Goal: Information Seeking & Learning: Learn about a topic

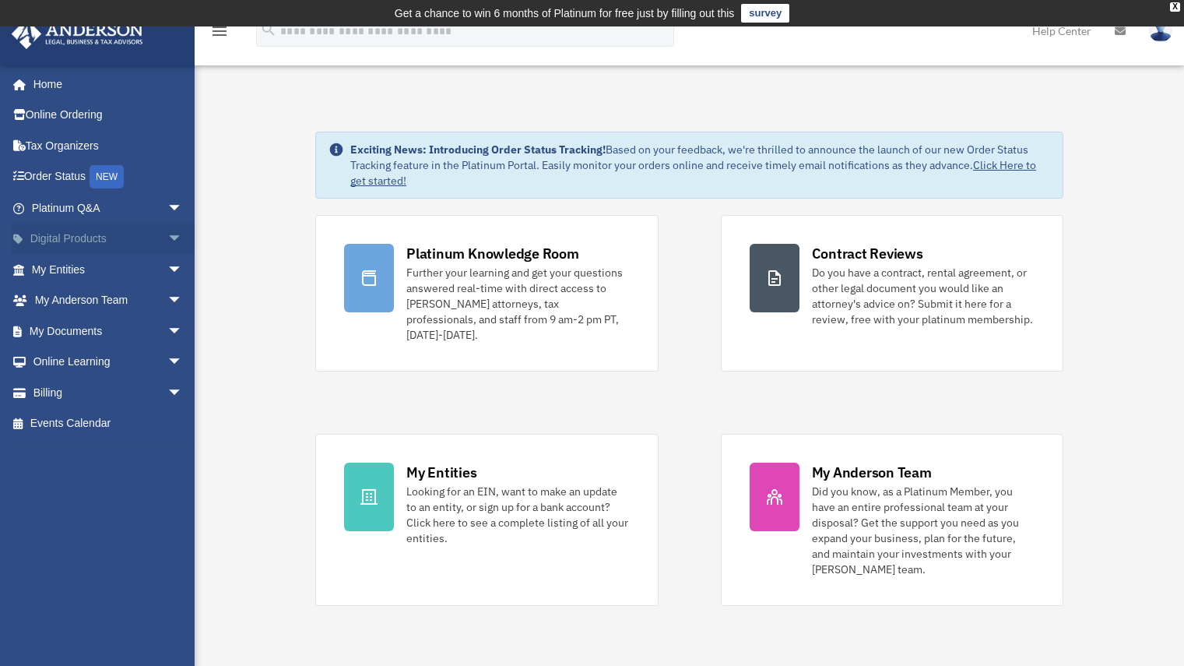
click at [167, 231] on span "arrow_drop_down" at bounding box center [182, 240] width 31 height 32
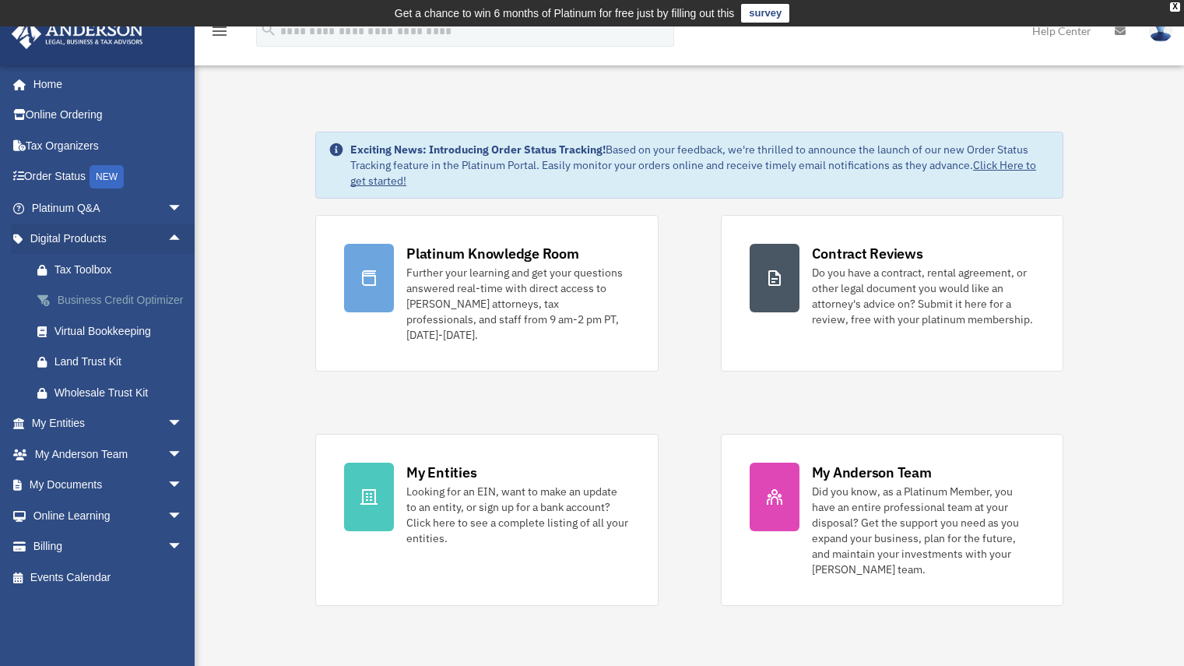
click at [93, 310] on div "Business Credit Optimizer" at bounding box center [121, 299] width 132 height 19
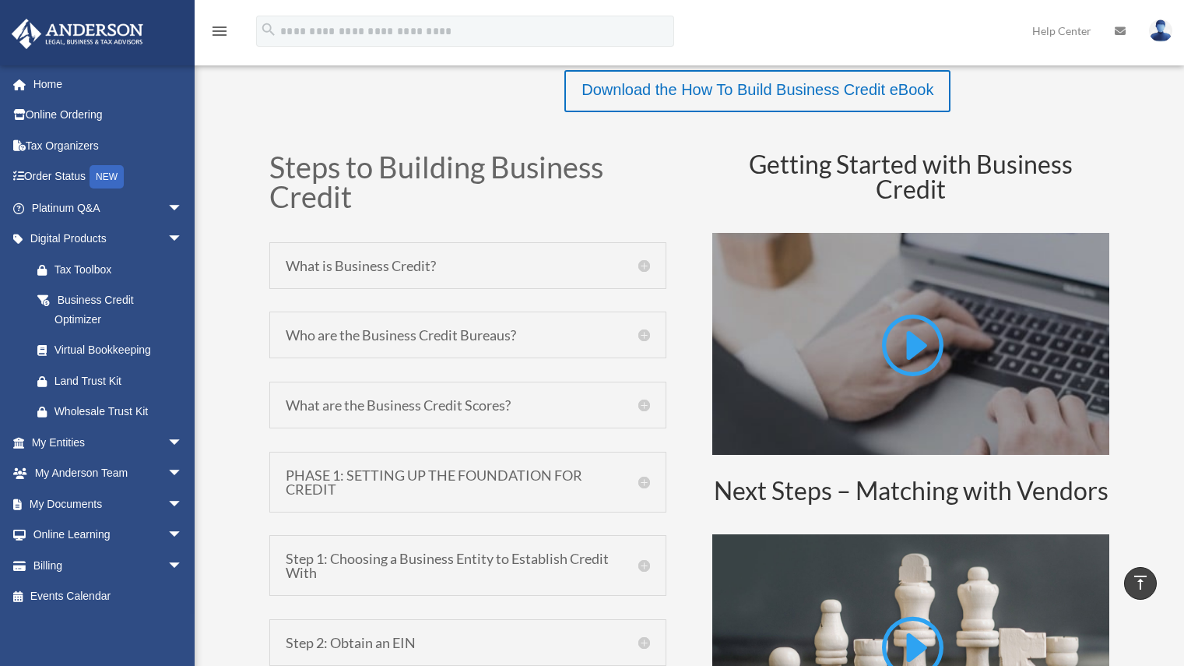
scroll to position [684, 0]
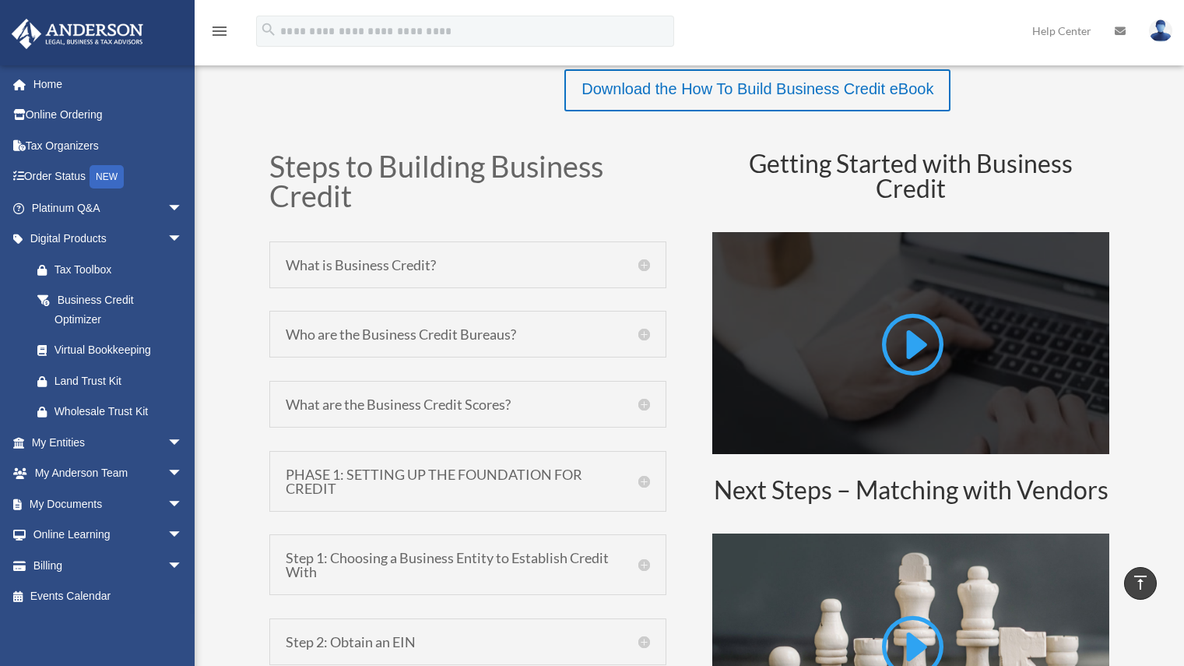
click at [921, 354] on link at bounding box center [910, 349] width 65 height 79
